Goal: Transaction & Acquisition: Purchase product/service

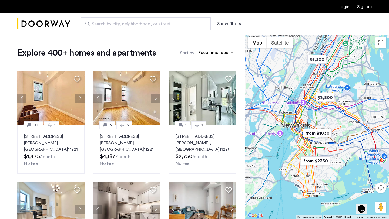
click at [336, 134] on div at bounding box center [317, 127] width 144 height 185
click at [336, 135] on div at bounding box center [317, 127] width 144 height 185
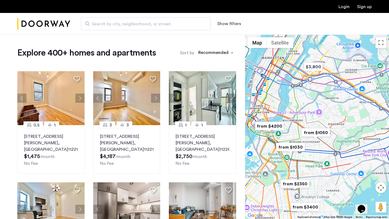
click at [346, 139] on div at bounding box center [317, 127] width 144 height 185
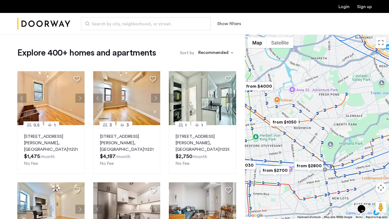
click at [327, 115] on div at bounding box center [317, 127] width 144 height 185
click at [327, 114] on div at bounding box center [317, 127] width 144 height 185
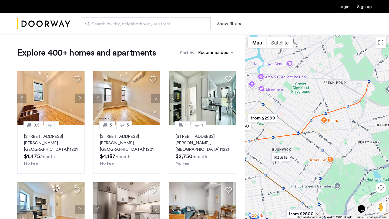
drag, startPoint x: 312, startPoint y: 104, endPoint x: 321, endPoint y: 117, distance: 16.1
click at [321, 117] on div at bounding box center [317, 127] width 144 height 185
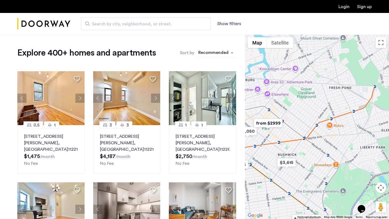
click at [214, 54] on div "sort-apartment" at bounding box center [214, 53] width 32 height 7
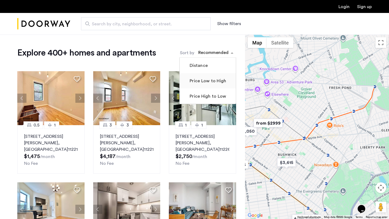
click at [205, 81] on label "Price Low to High" at bounding box center [208, 81] width 38 height 6
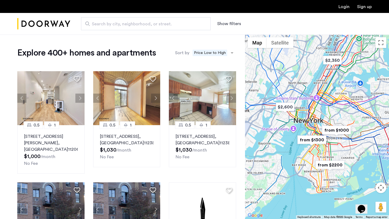
click at [178, 25] on span "Search by city, neighborhood, or street." at bounding box center [144, 24] width 104 height 6
click at [178, 25] on input "Search by city, neighborhood, or street." at bounding box center [146, 23] width 130 height 13
click at [212, 25] on div "Search by city, neighborhood, or street. Show filters" at bounding box center [221, 23] width 302 height 13
click at [225, 23] on button "Show filters" at bounding box center [229, 24] width 24 height 6
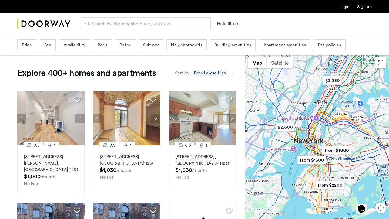
click at [166, 40] on div "Neighborhoods" at bounding box center [186, 44] width 40 height 11
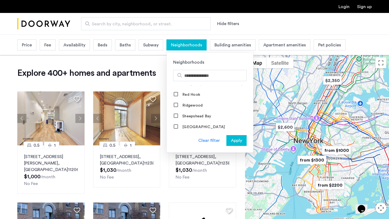
scroll to position [519, 0]
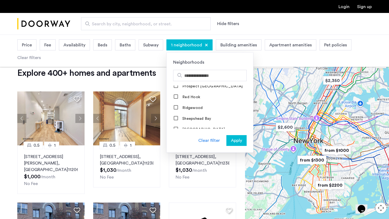
click at [238, 141] on span "Apply" at bounding box center [236, 141] width 11 height 6
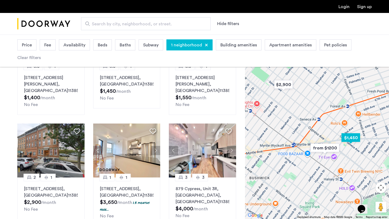
scroll to position [201, 0]
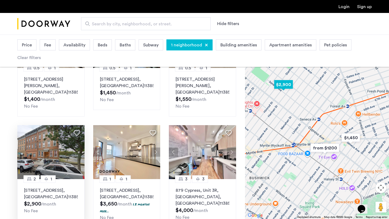
click at [44, 193] on p "[STREET_ADDRESS]" at bounding box center [51, 194] width 54 height 13
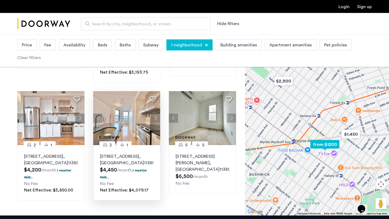
scroll to position [350, 0]
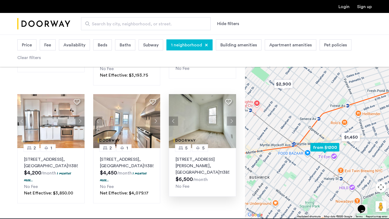
click at [231, 123] on button "Next apartment" at bounding box center [231, 121] width 9 height 9
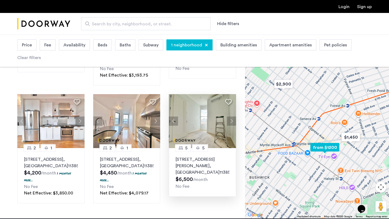
click at [221, 157] on p "[STREET_ADDRESS][PERSON_NAME]" at bounding box center [203, 165] width 54 height 19
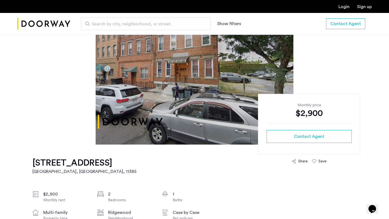
scroll to position [47, 0]
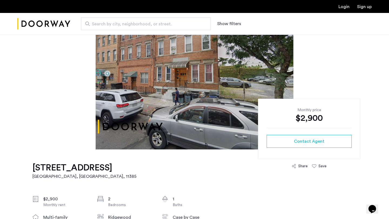
click at [176, 108] on img at bounding box center [195, 69] width 198 height 162
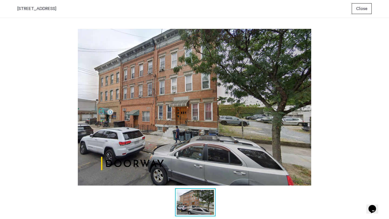
scroll to position [0, 0]
click at [353, 64] on img at bounding box center [194, 107] width 355 height 157
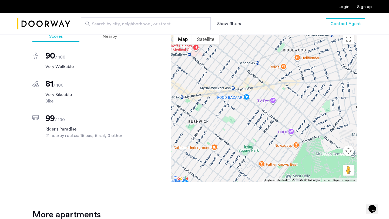
scroll to position [404, 0]
